Goal: Entertainment & Leisure: Browse casually

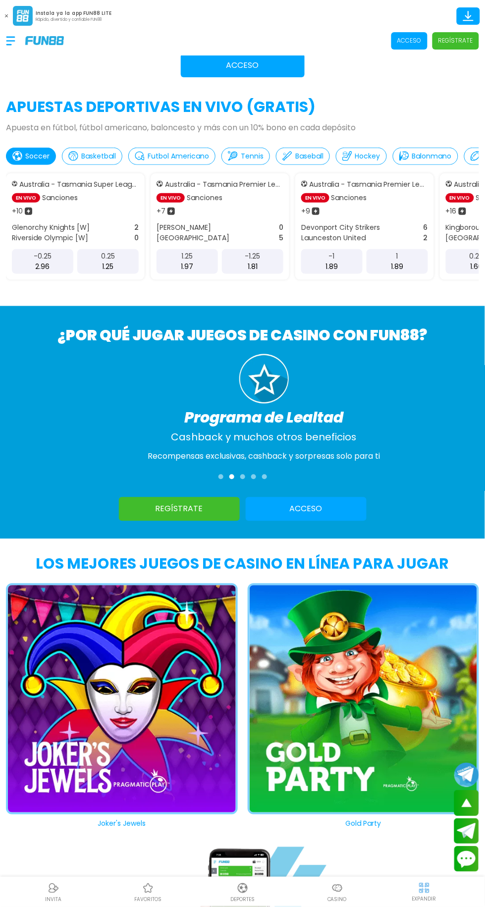
scroll to position [645, 0]
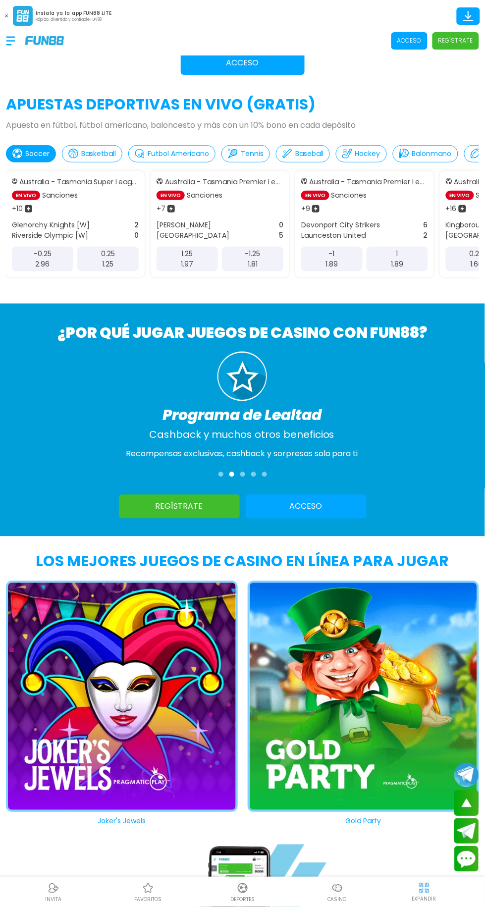
click at [180, 676] on button "Joker's Jewels" at bounding box center [117, 704] width 242 height 246
click at [346, 679] on button "Gold Party" at bounding box center [359, 704] width 242 height 246
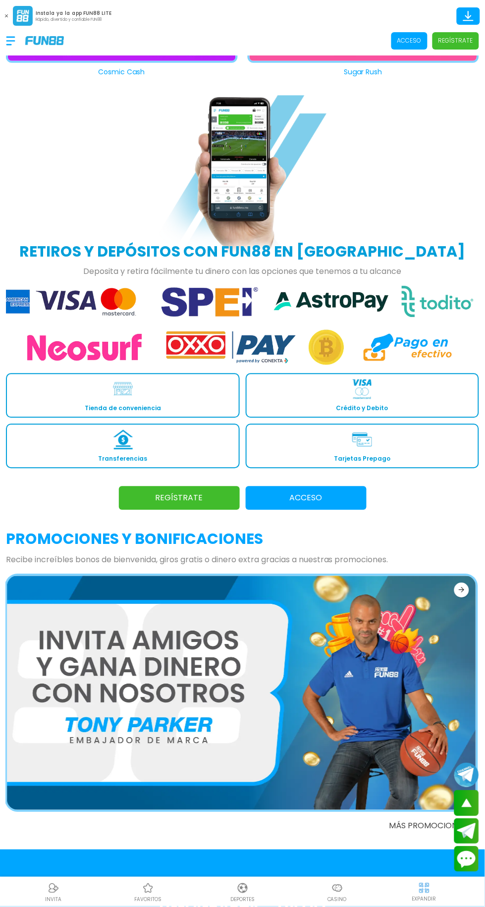
scroll to position [1395, 0]
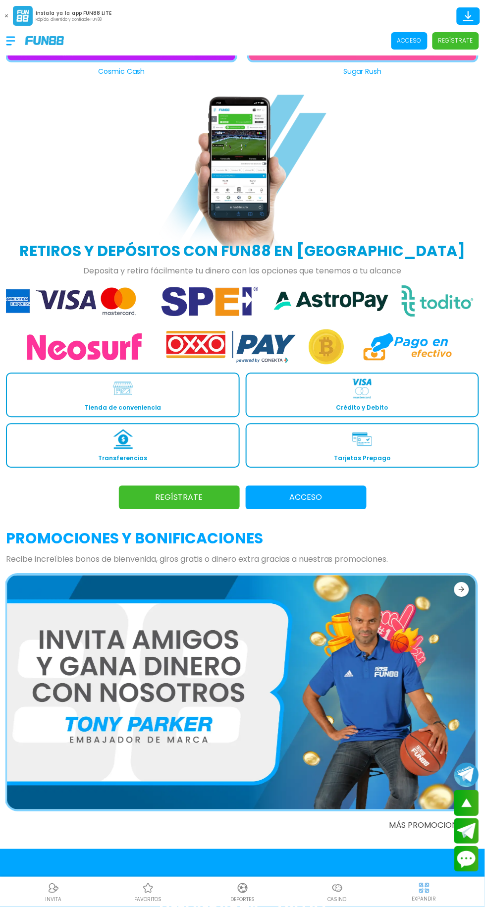
click at [343, 682] on img at bounding box center [241, 692] width 469 height 235
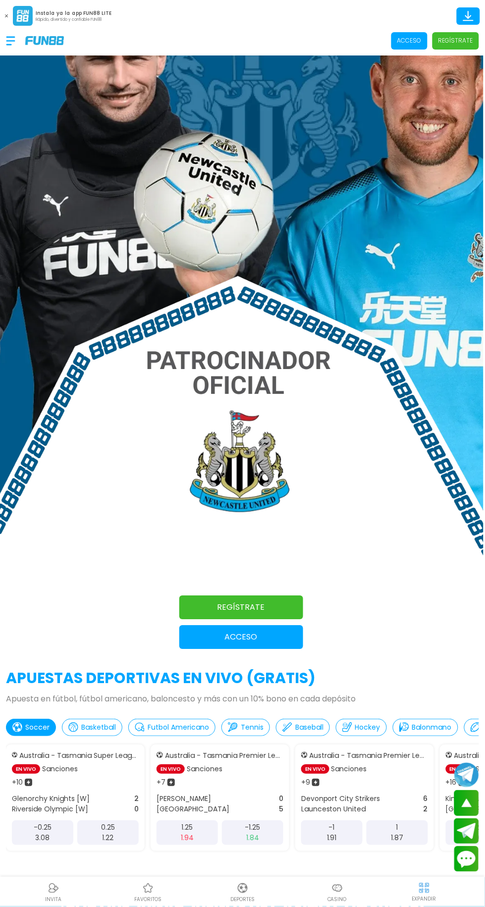
scroll to position [0, 0]
